Goal: Submit feedback/report problem

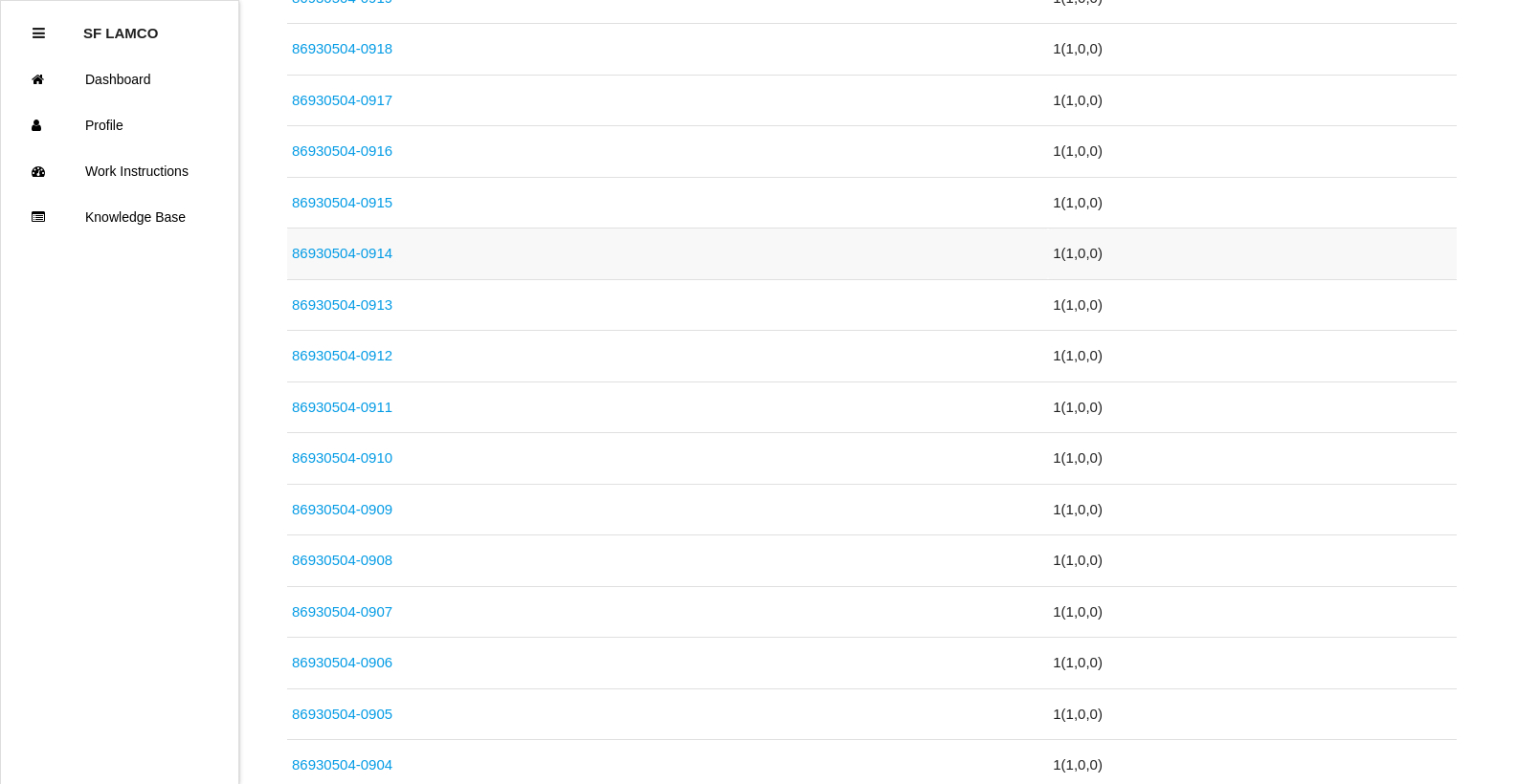
scroll to position [765, 0]
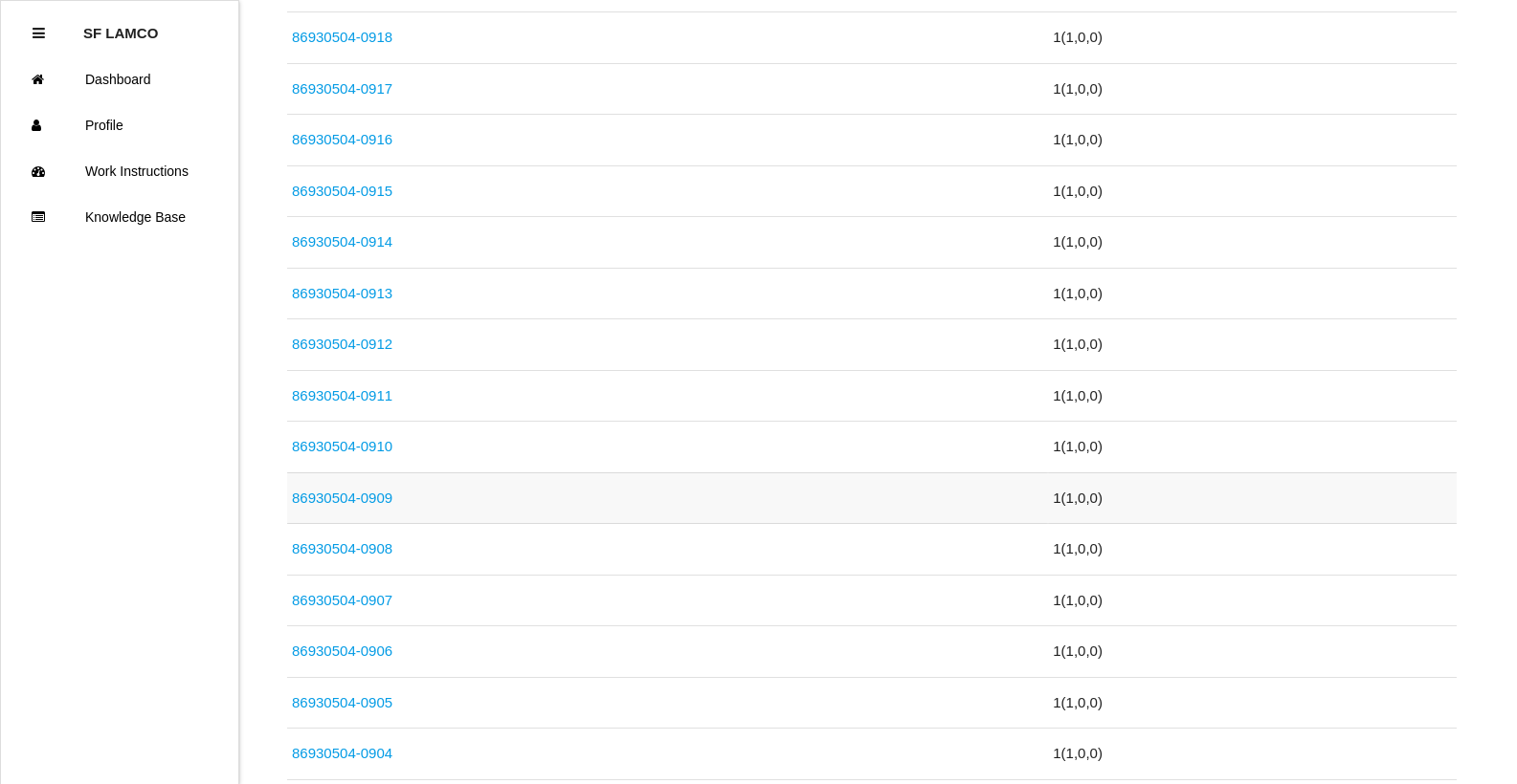
click at [369, 496] on link "86930504-0909" at bounding box center [342, 498] width 101 height 16
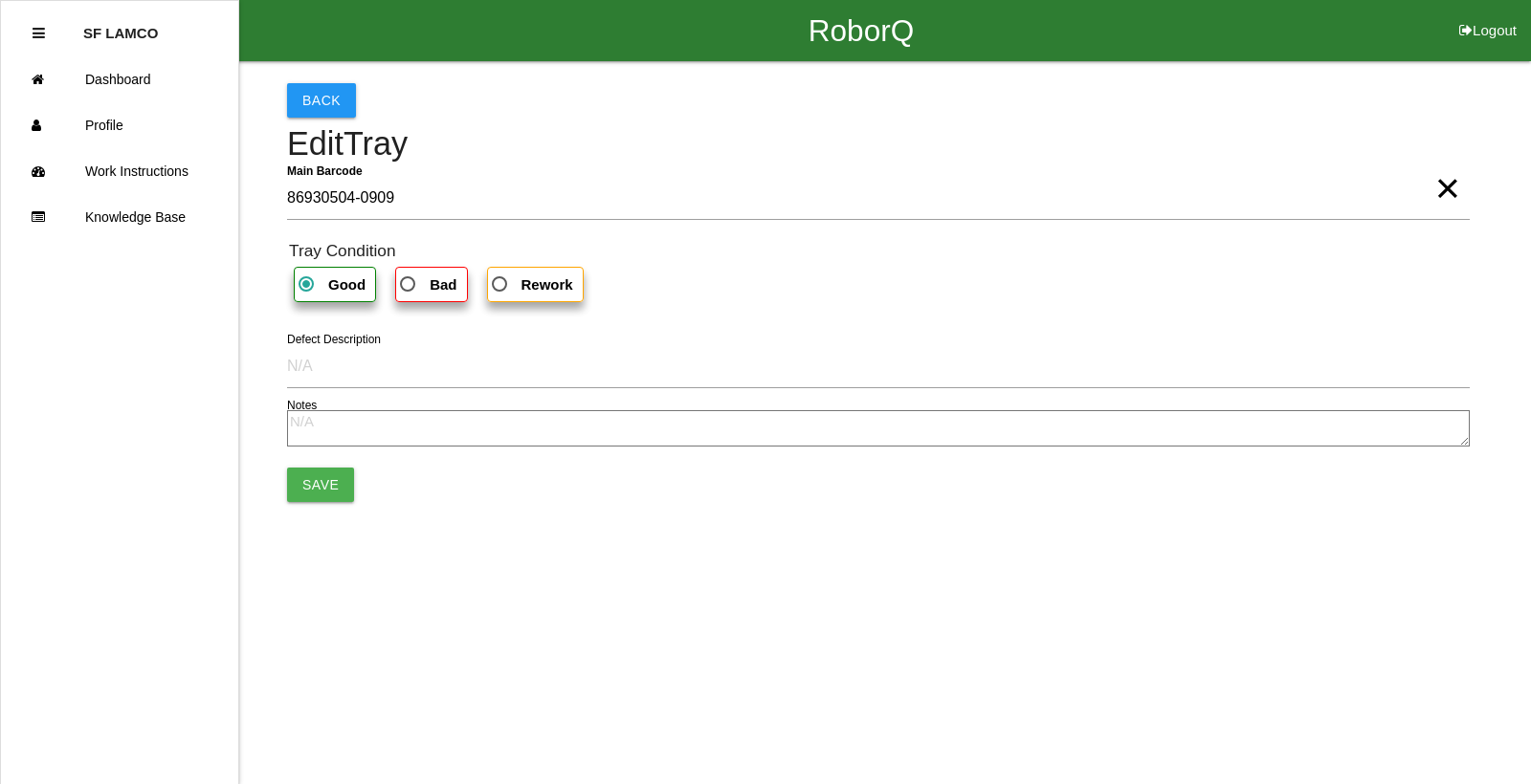
click at [418, 288] on span "Bad" at bounding box center [426, 284] width 61 height 24
click at [408, 285] on input "Bad" at bounding box center [402, 279] width 12 height 12
radio input "true"
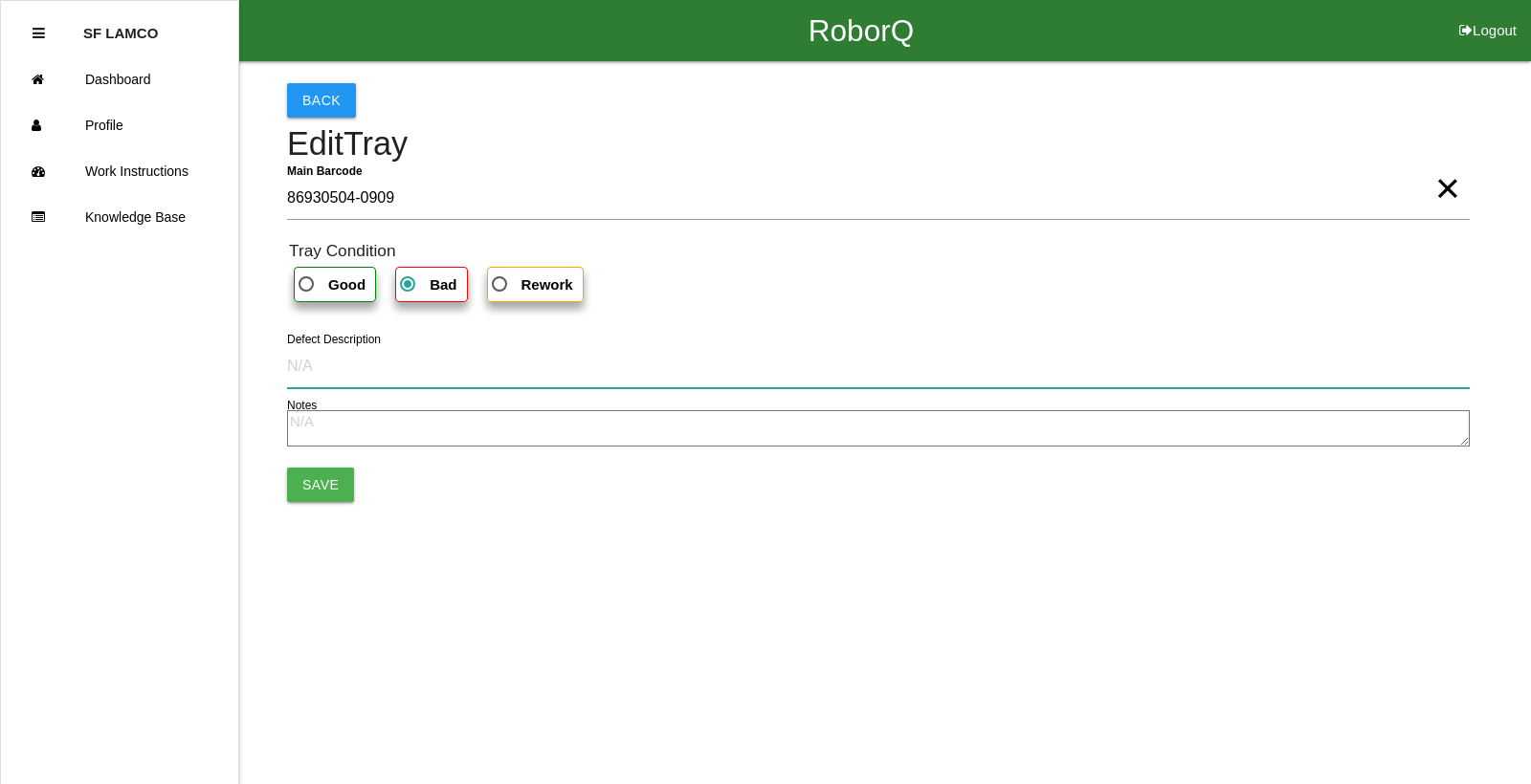
click at [356, 373] on input "Defect Description" at bounding box center [878, 366] width 1182 height 44
type input "cut into part"
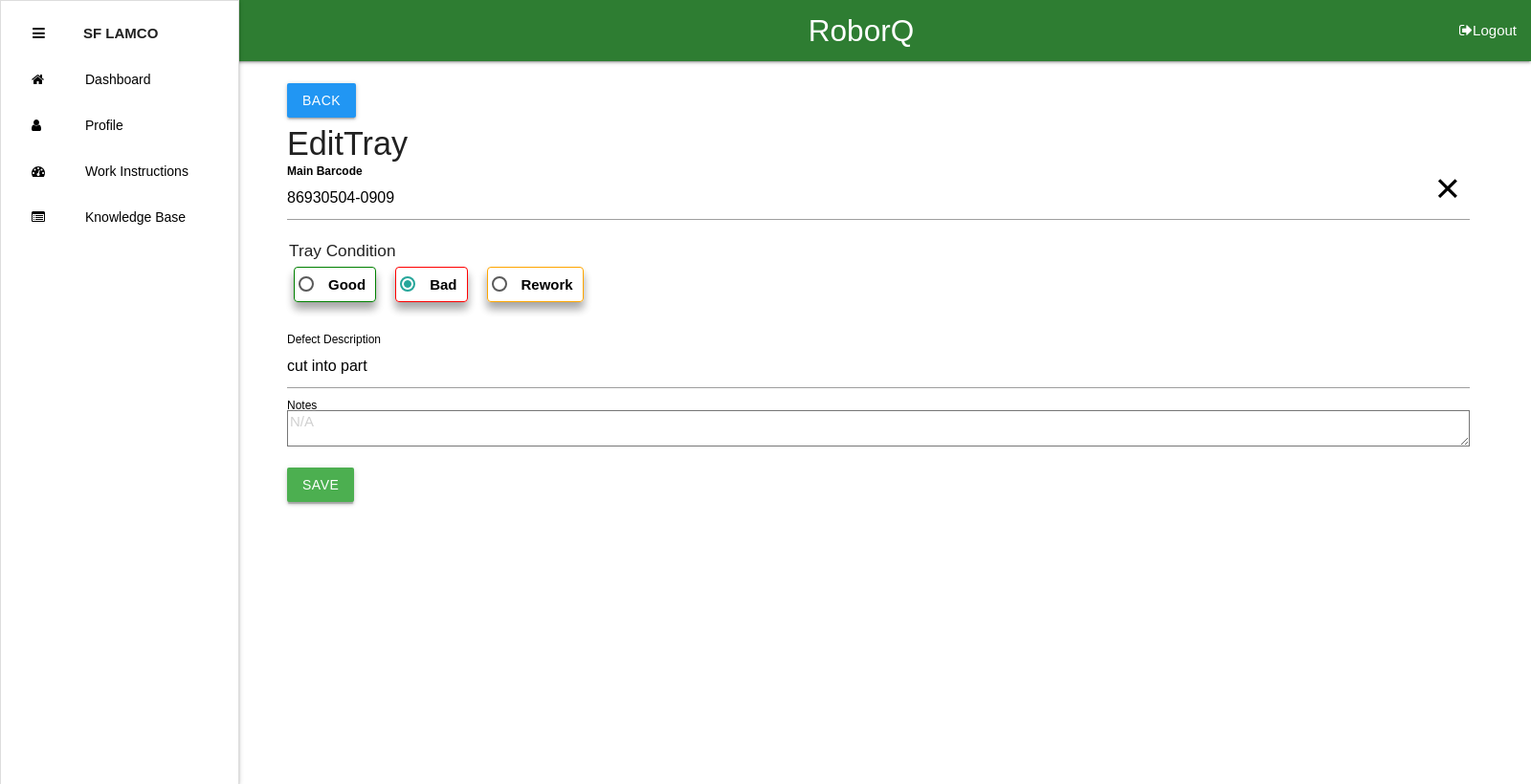
click at [332, 482] on button "Save" at bounding box center [321, 485] width 67 height 35
